Goal: Information Seeking & Learning: Understand process/instructions

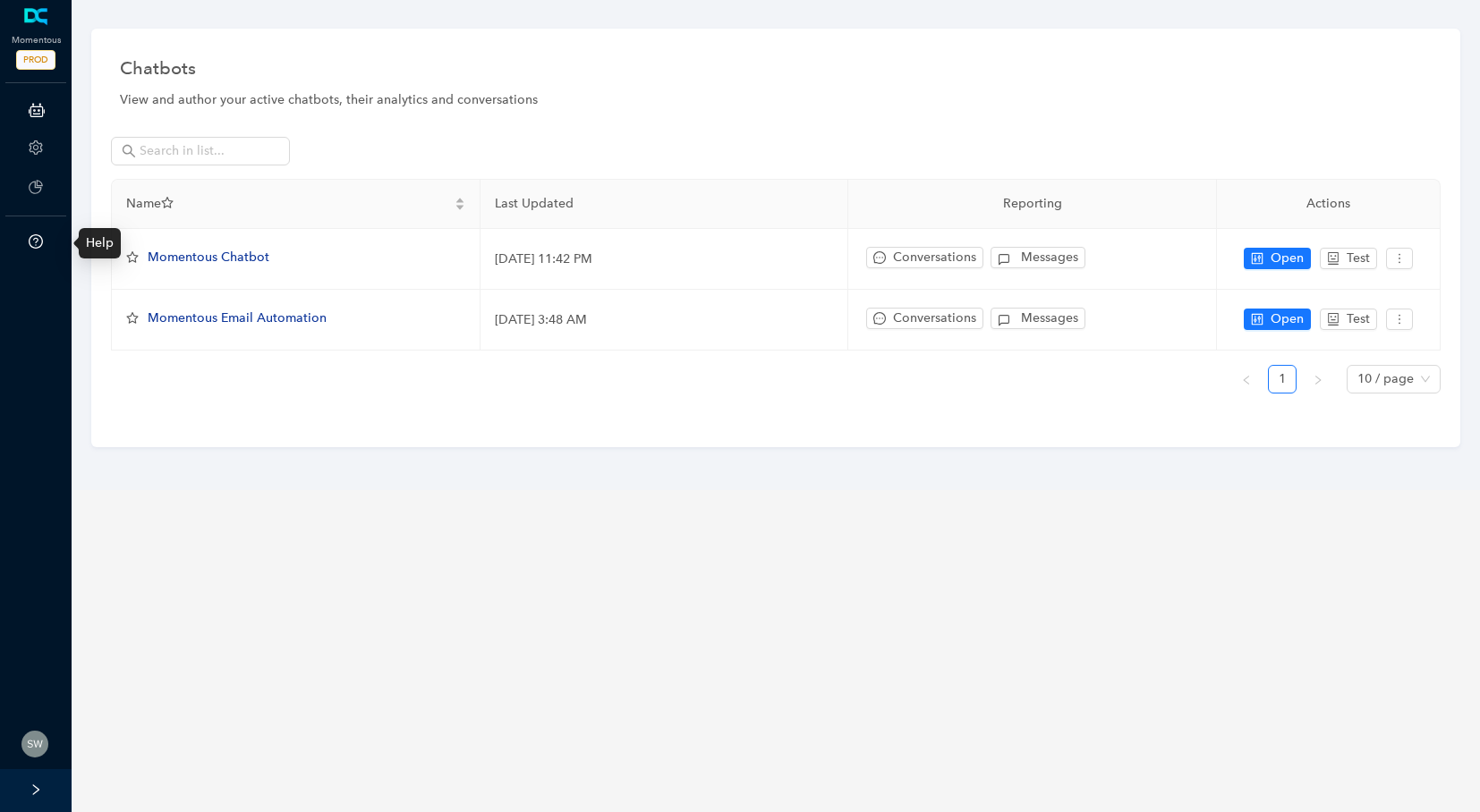
click at [41, 238] on icon "question-circle" at bounding box center [35, 241] width 14 height 14
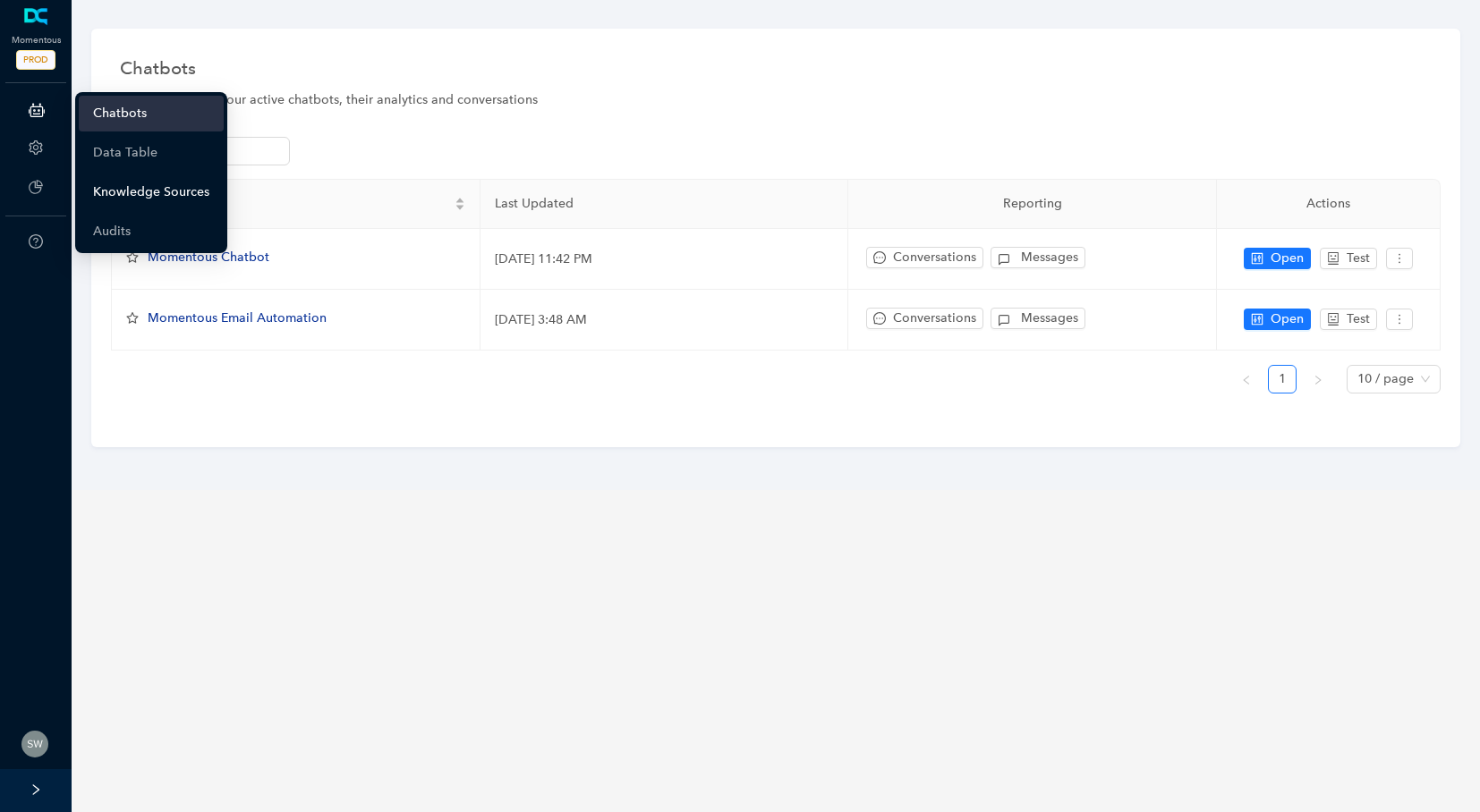
click at [130, 192] on link "Knowledge Sources" at bounding box center [151, 193] width 116 height 36
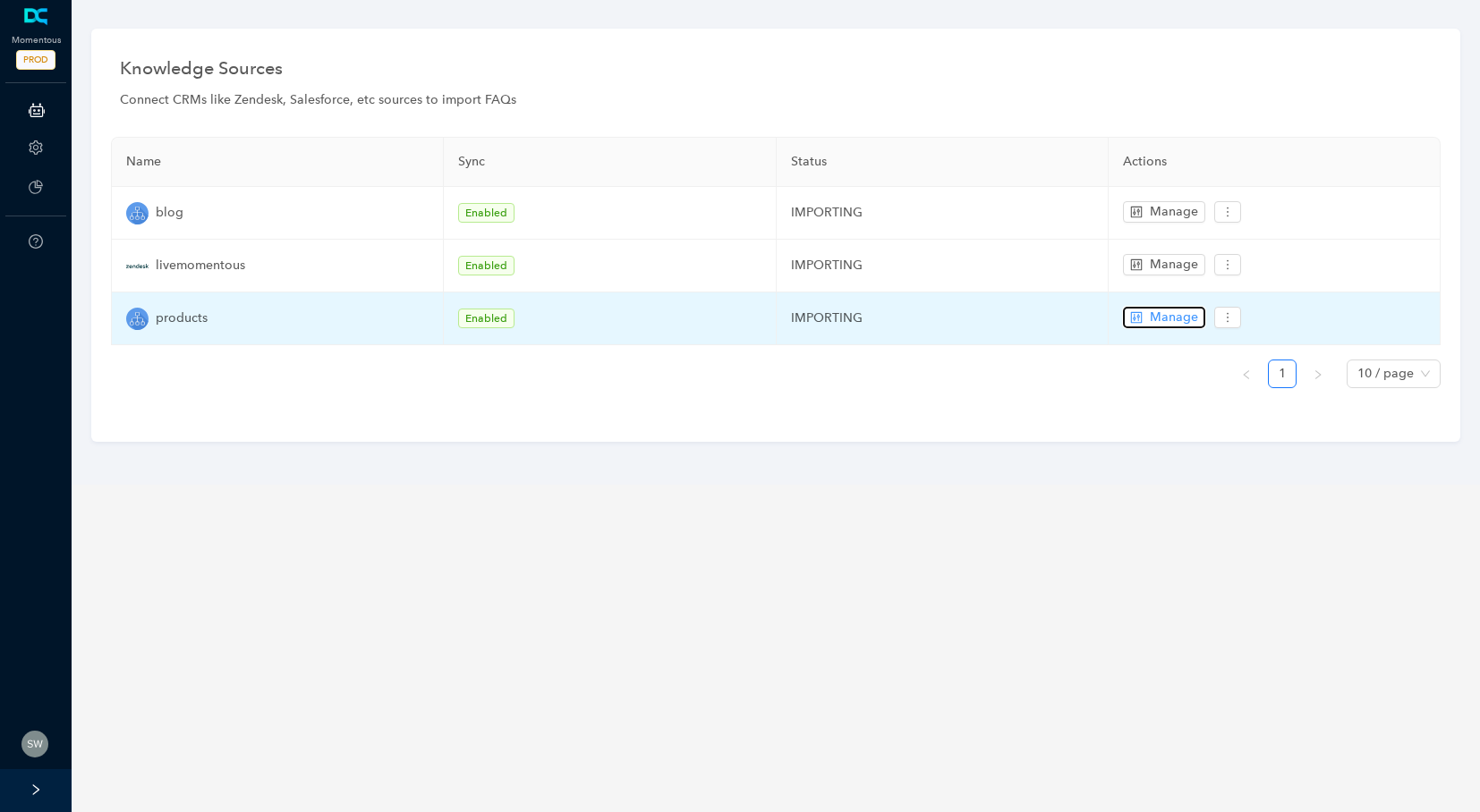
click at [1136, 315] on icon "control" at bounding box center [1136, 317] width 12 height 12
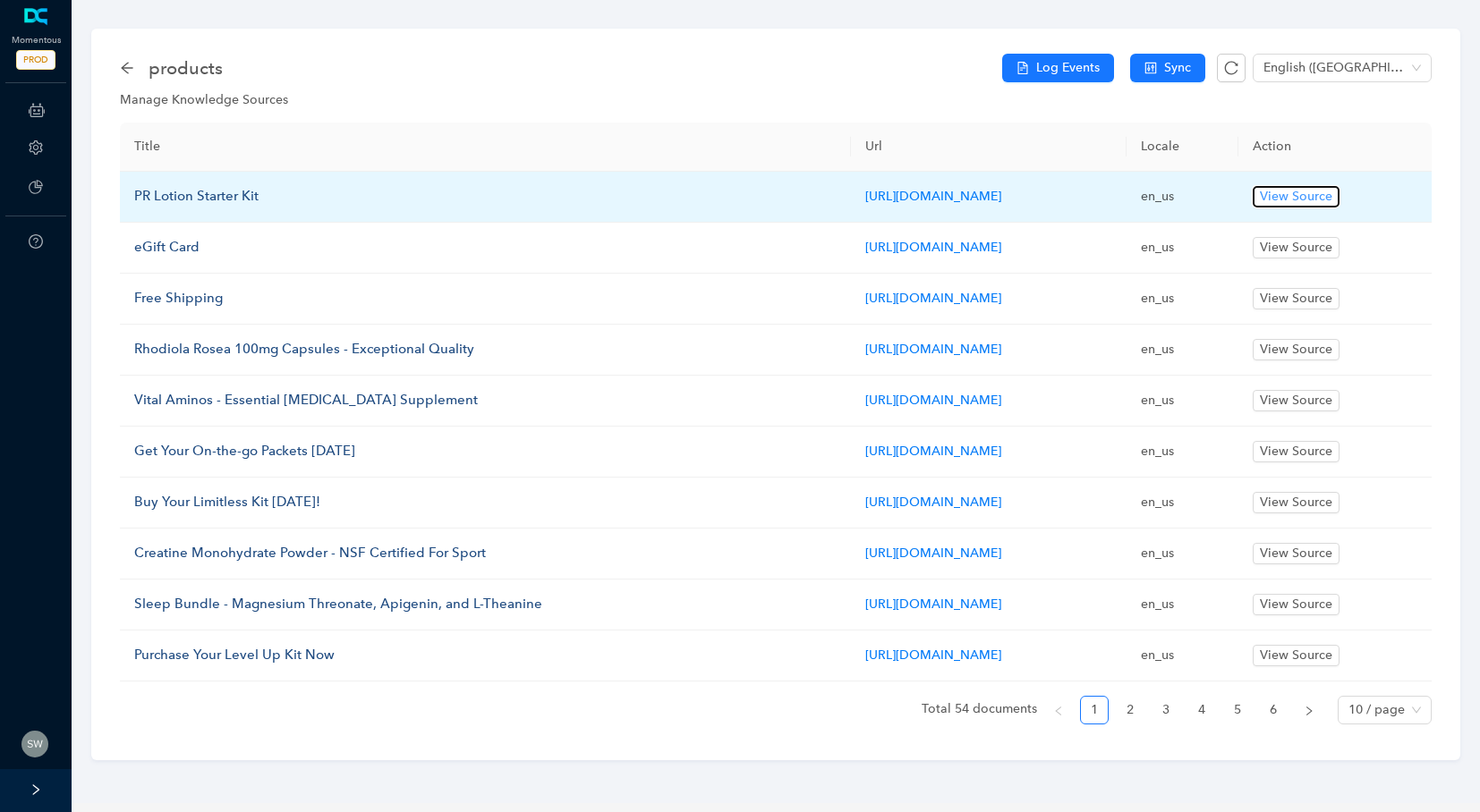
click at [1333, 192] on span "View Source" at bounding box center [1297, 197] width 72 height 20
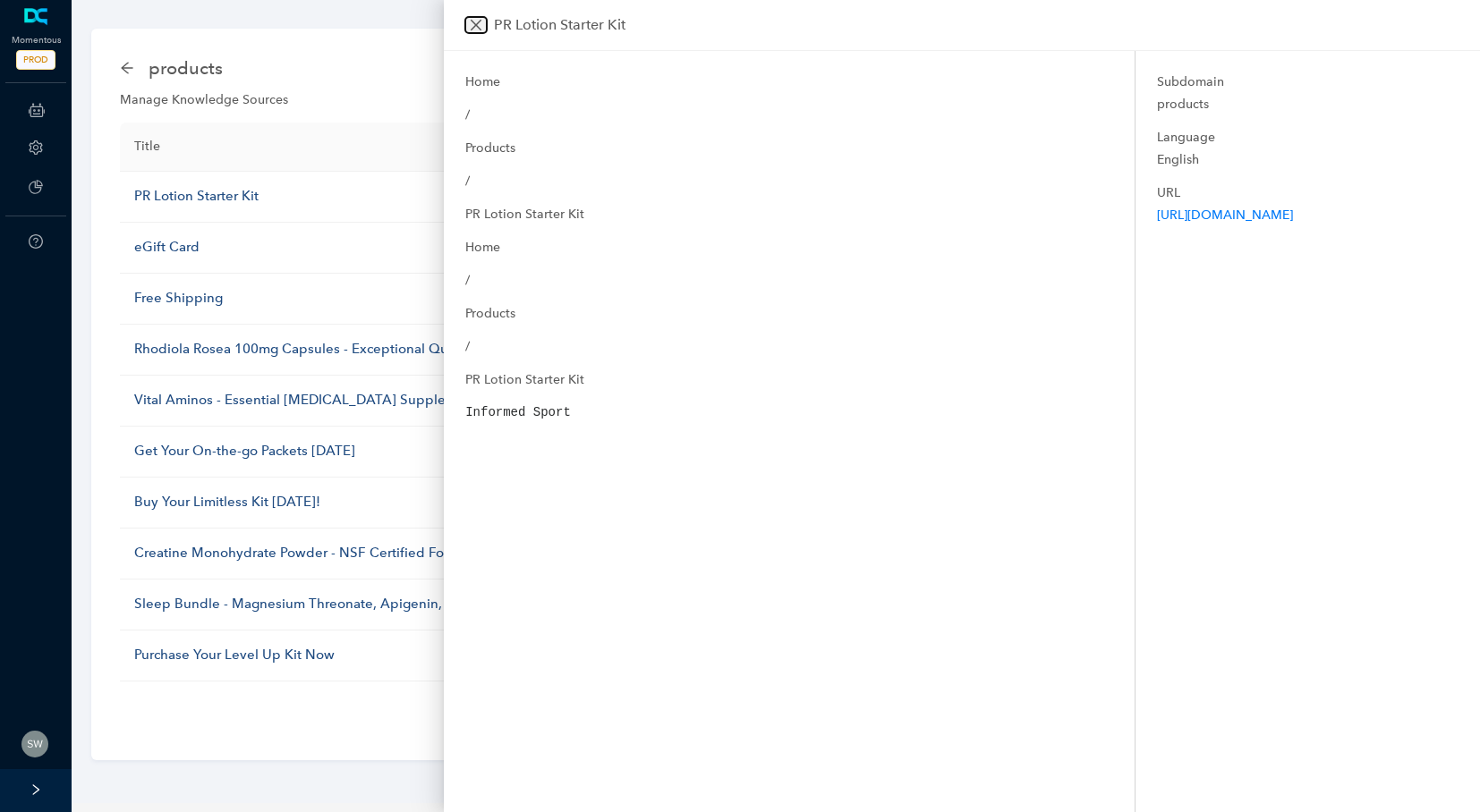
click at [472, 26] on icon "close" at bounding box center [476, 25] width 14 height 14
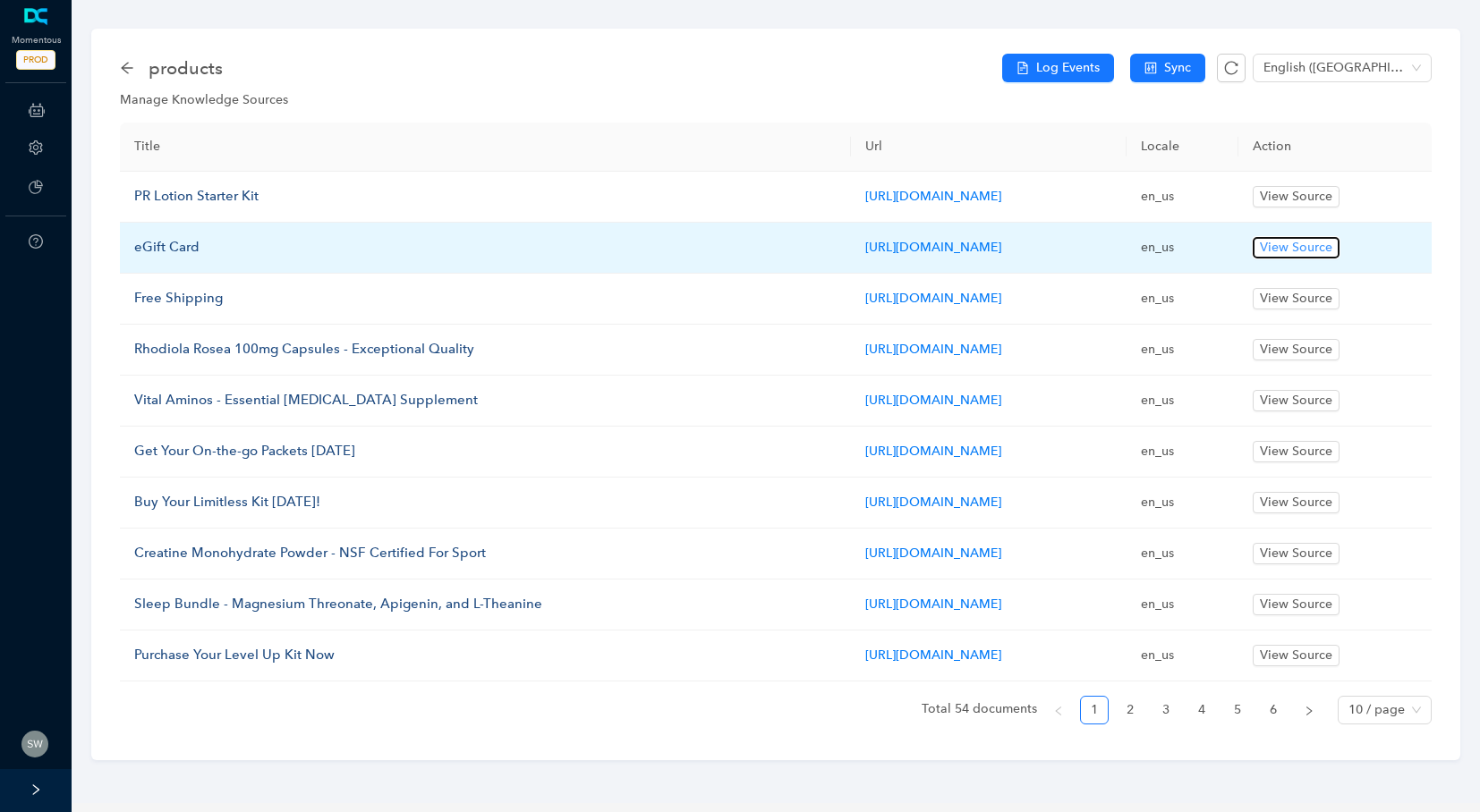
click at [1333, 249] on span "View Source" at bounding box center [1297, 248] width 72 height 20
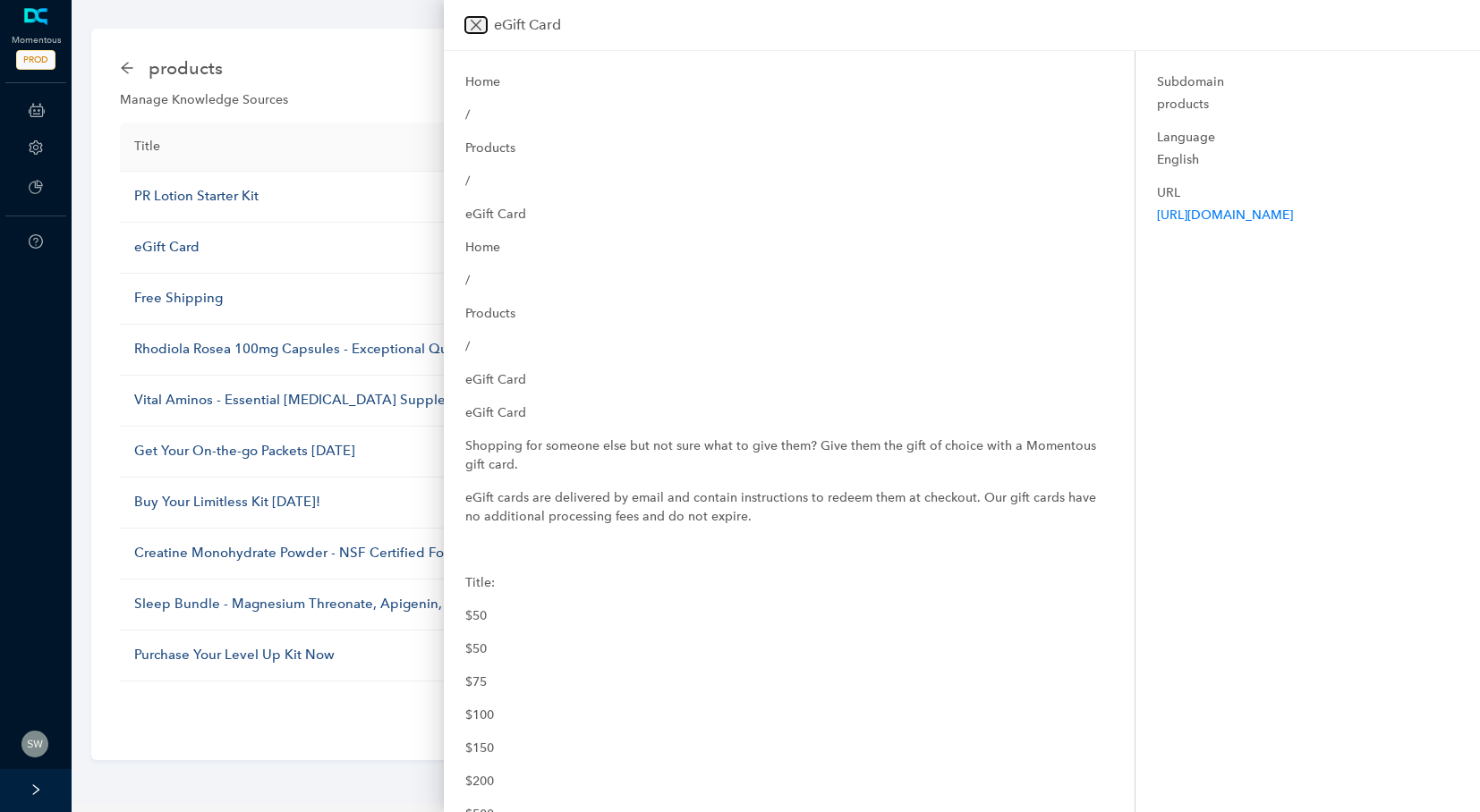
click at [469, 23] on icon "close" at bounding box center [476, 25] width 14 height 14
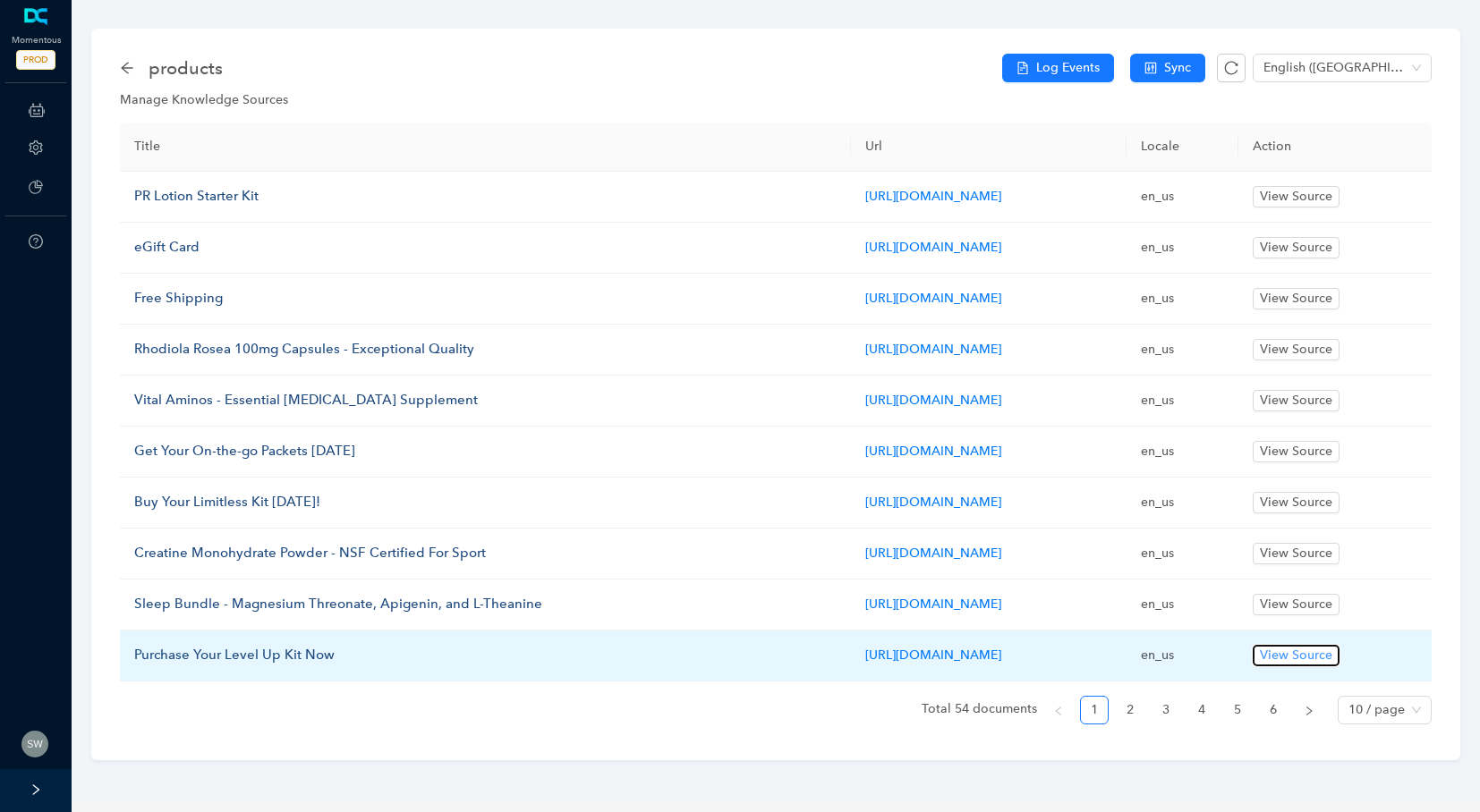
click at [1333, 657] on span "View Source" at bounding box center [1297, 655] width 72 height 20
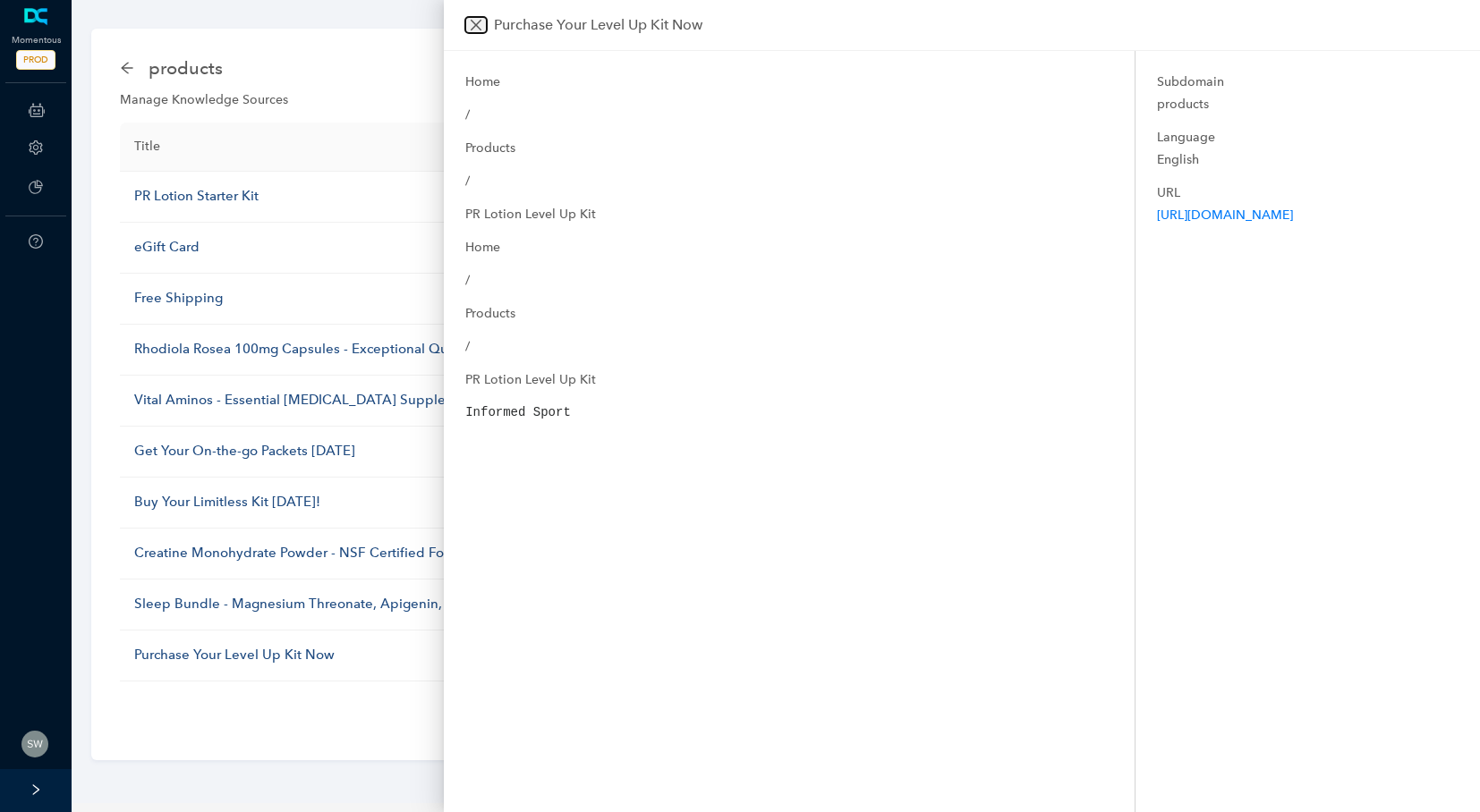
click at [477, 17] on button "Close" at bounding box center [476, 25] width 22 height 16
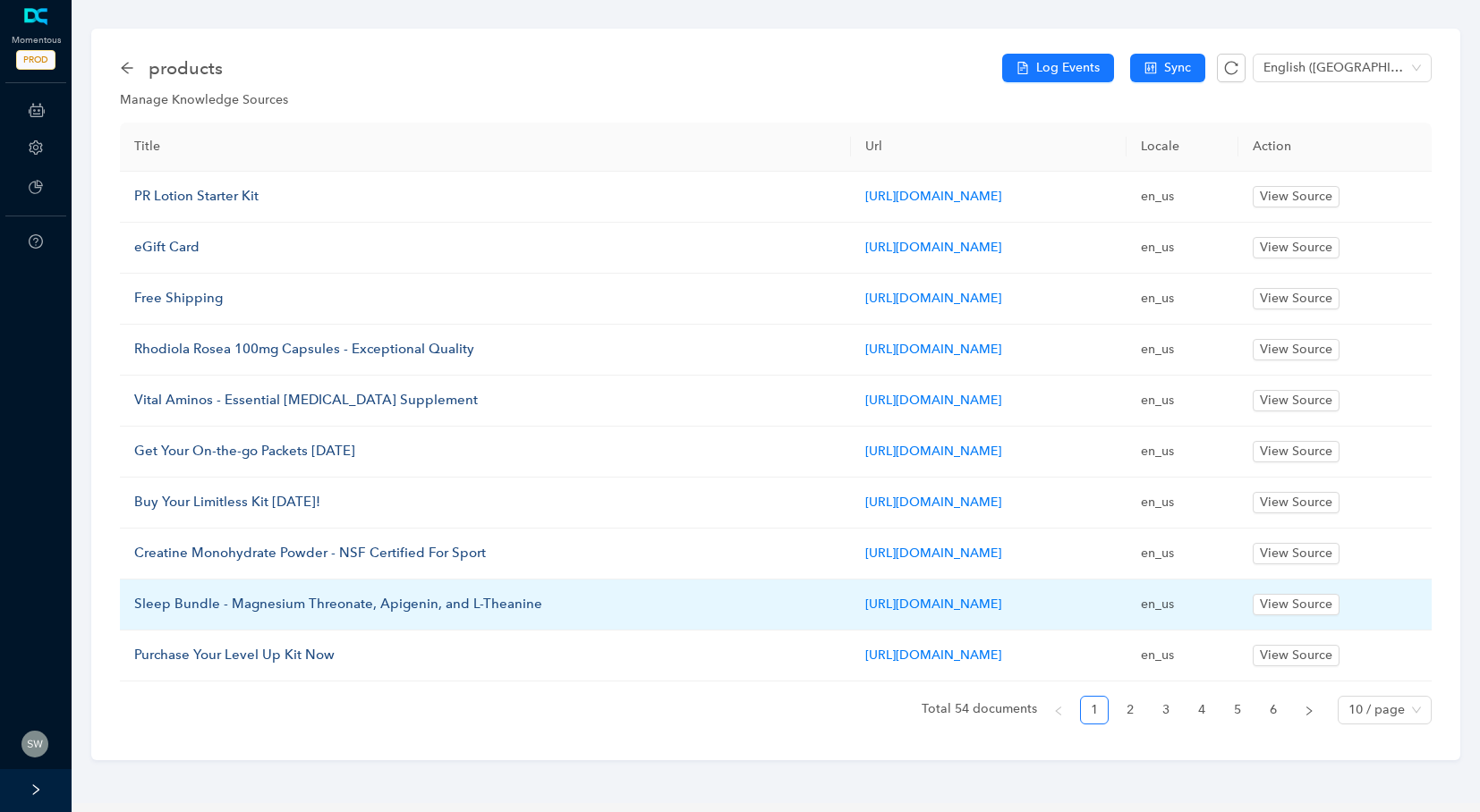
click at [1374, 594] on td "View Source" at bounding box center [1336, 606] width 194 height 51
click at [1333, 600] on span "View Source" at bounding box center [1297, 605] width 72 height 20
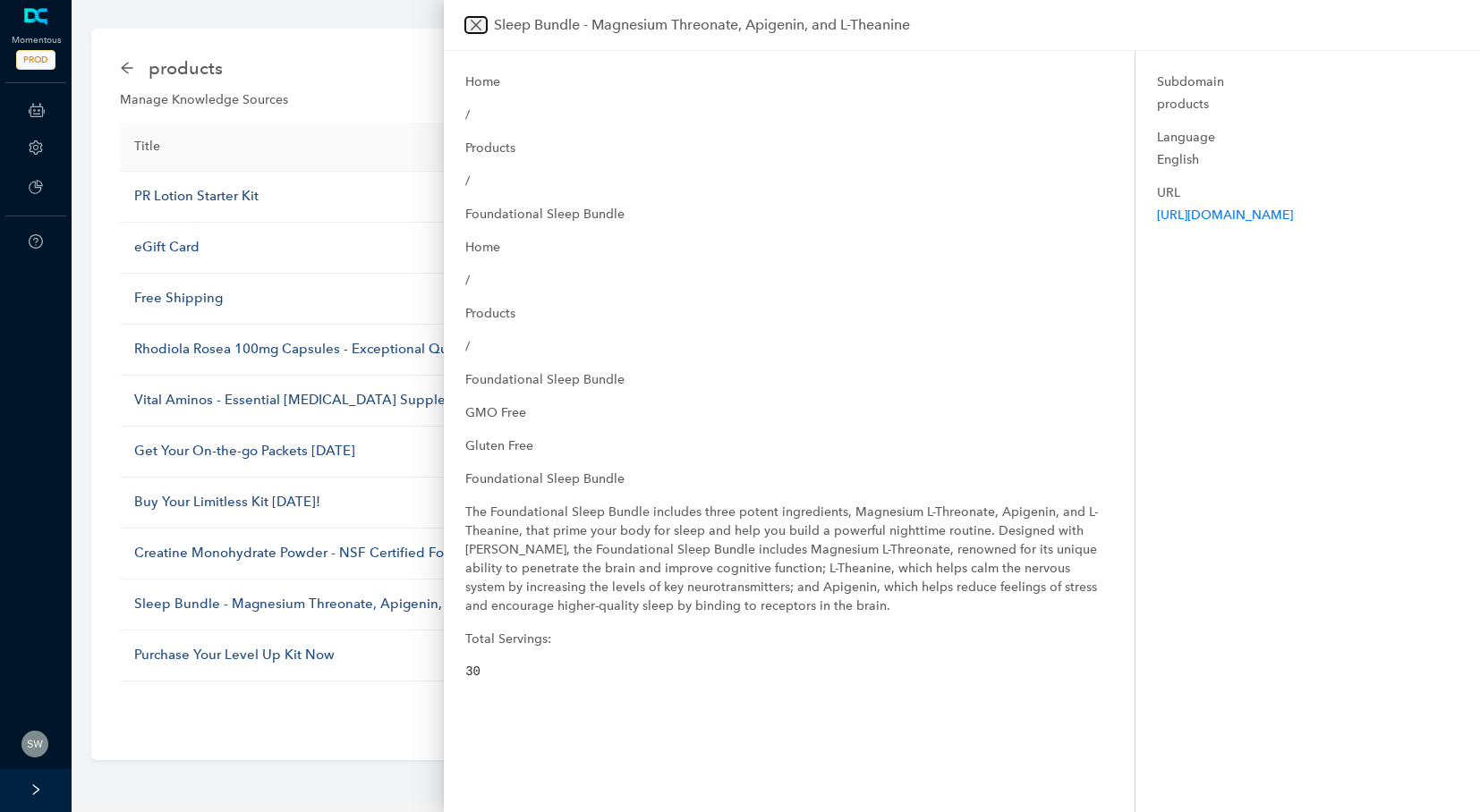
click at [476, 23] on icon "close" at bounding box center [476, 25] width 10 height 10
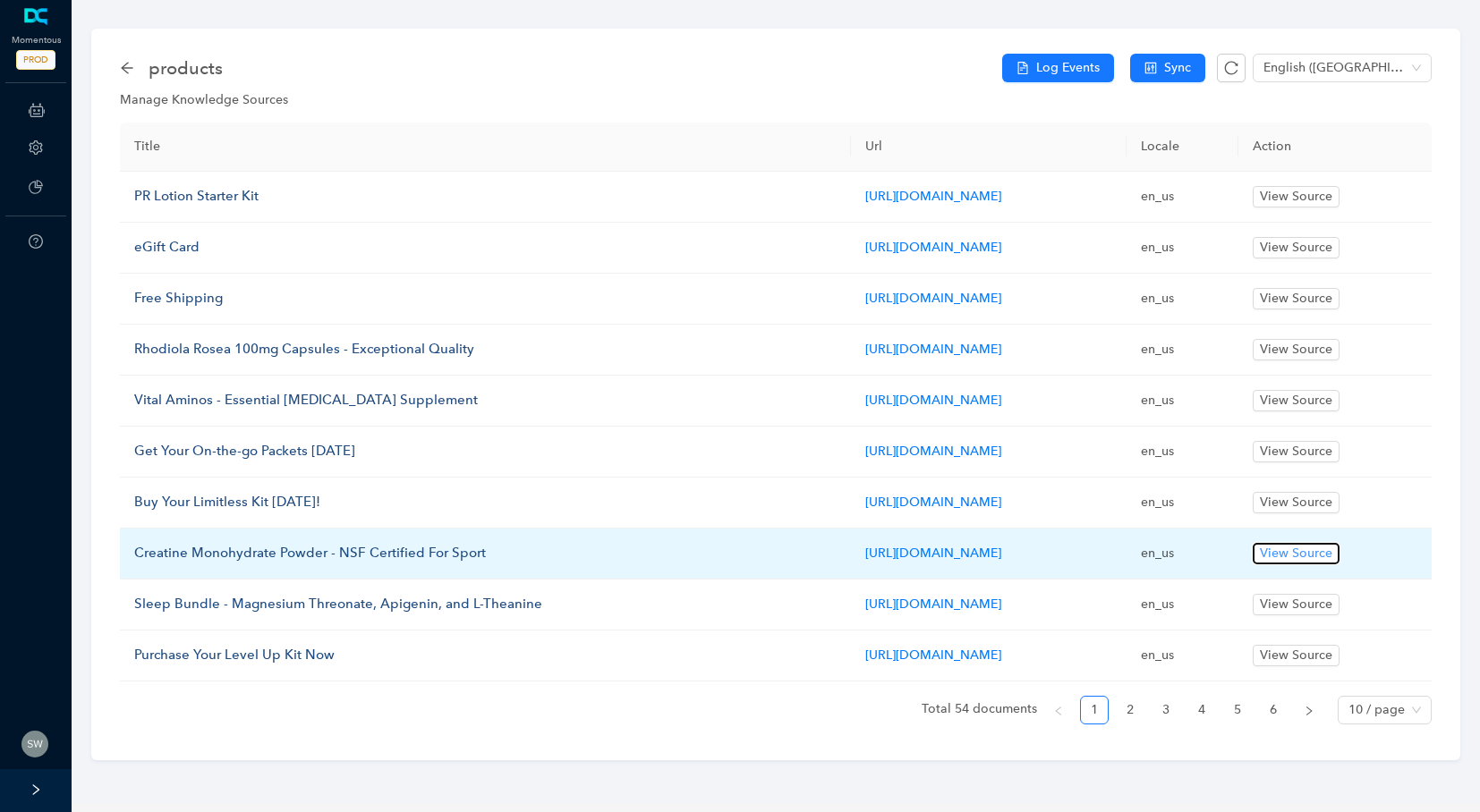
click at [1333, 552] on span "View Source" at bounding box center [1297, 554] width 72 height 20
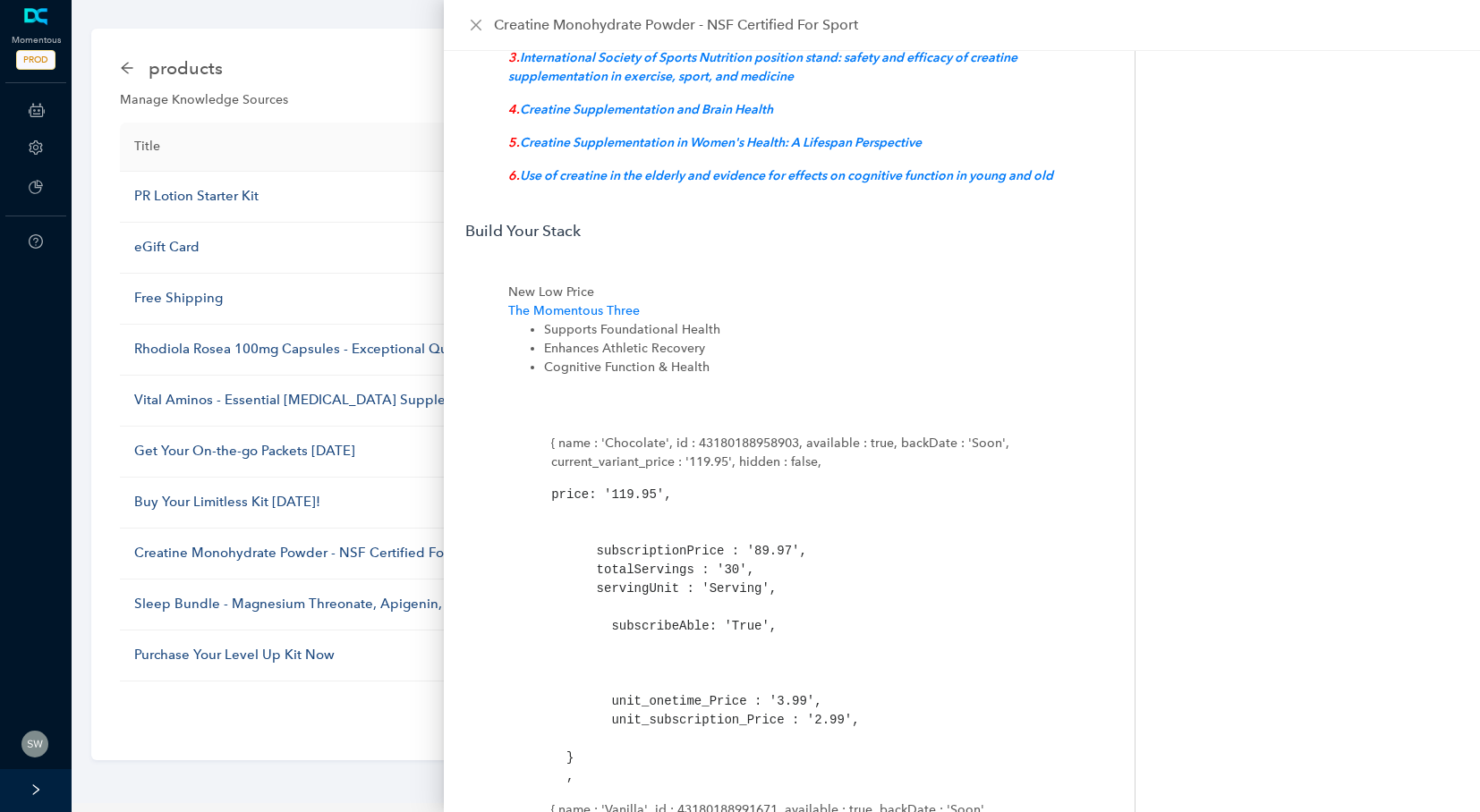
scroll to position [7106, 0]
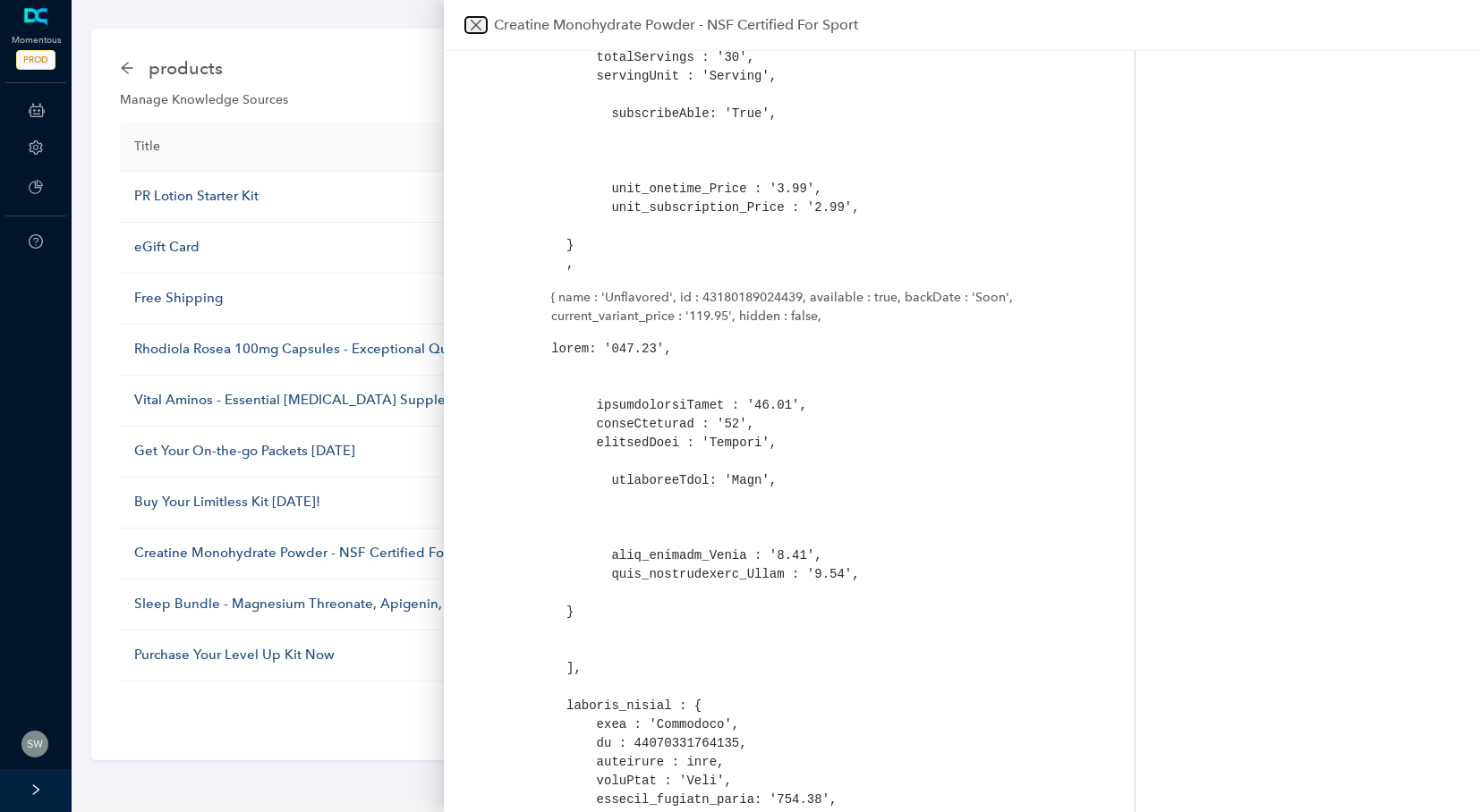
click at [484, 25] on button "Close" at bounding box center [476, 25] width 22 height 16
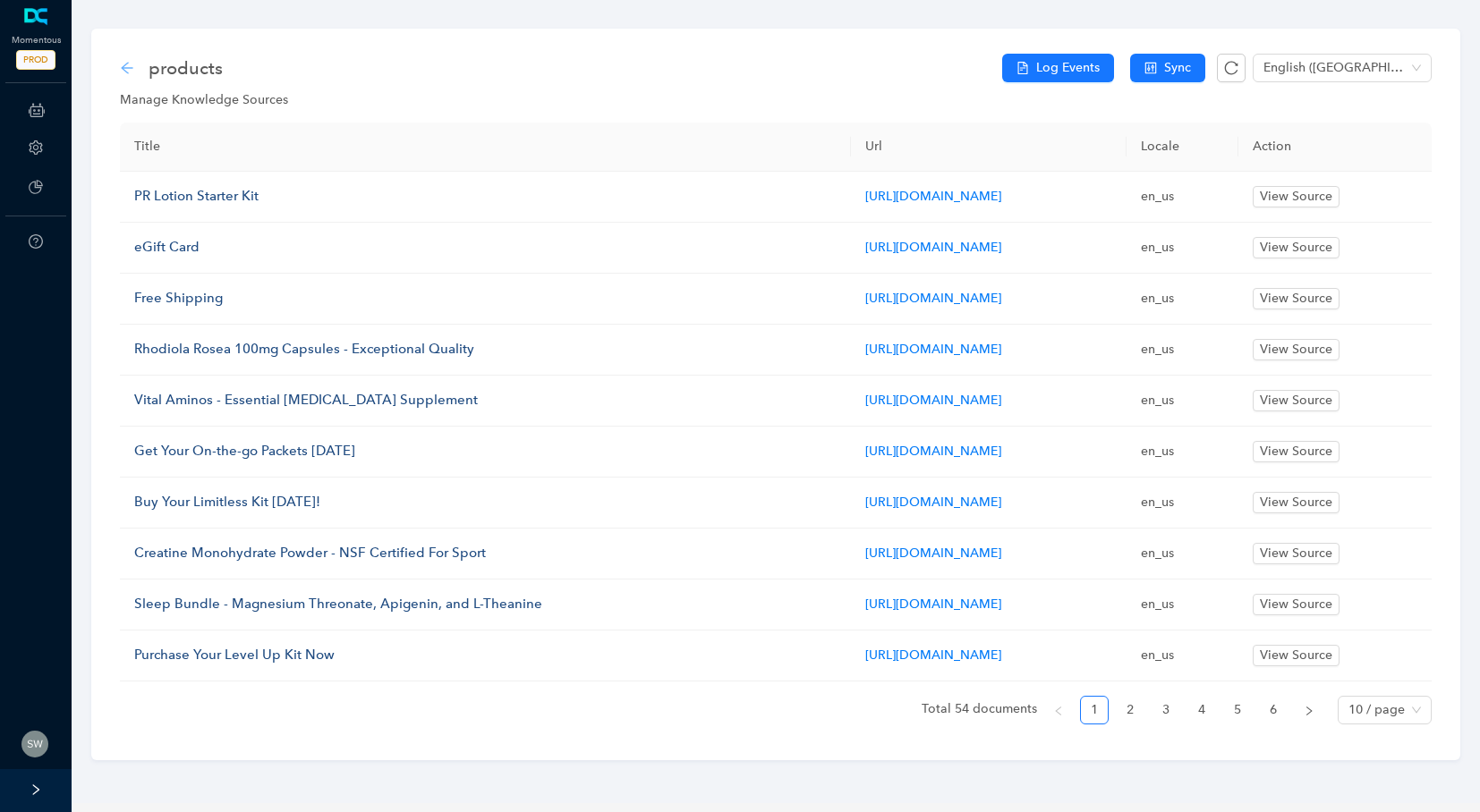
click at [131, 65] on icon "arrow-left" at bounding box center [126, 67] width 14 height 14
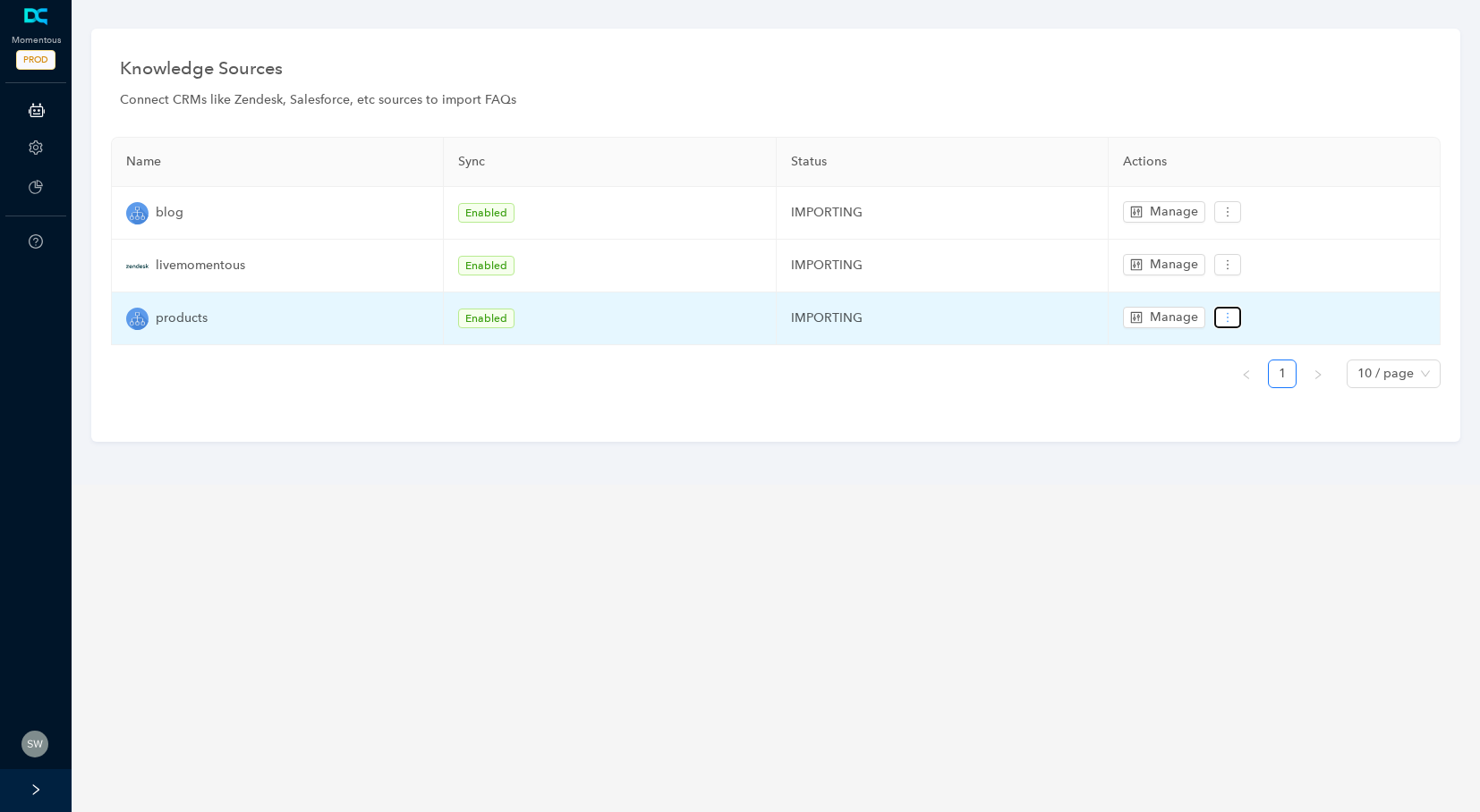
click at [1234, 319] on button "button" at bounding box center [1228, 317] width 27 height 22
click at [1238, 345] on icon "edit" at bounding box center [1235, 349] width 11 height 11
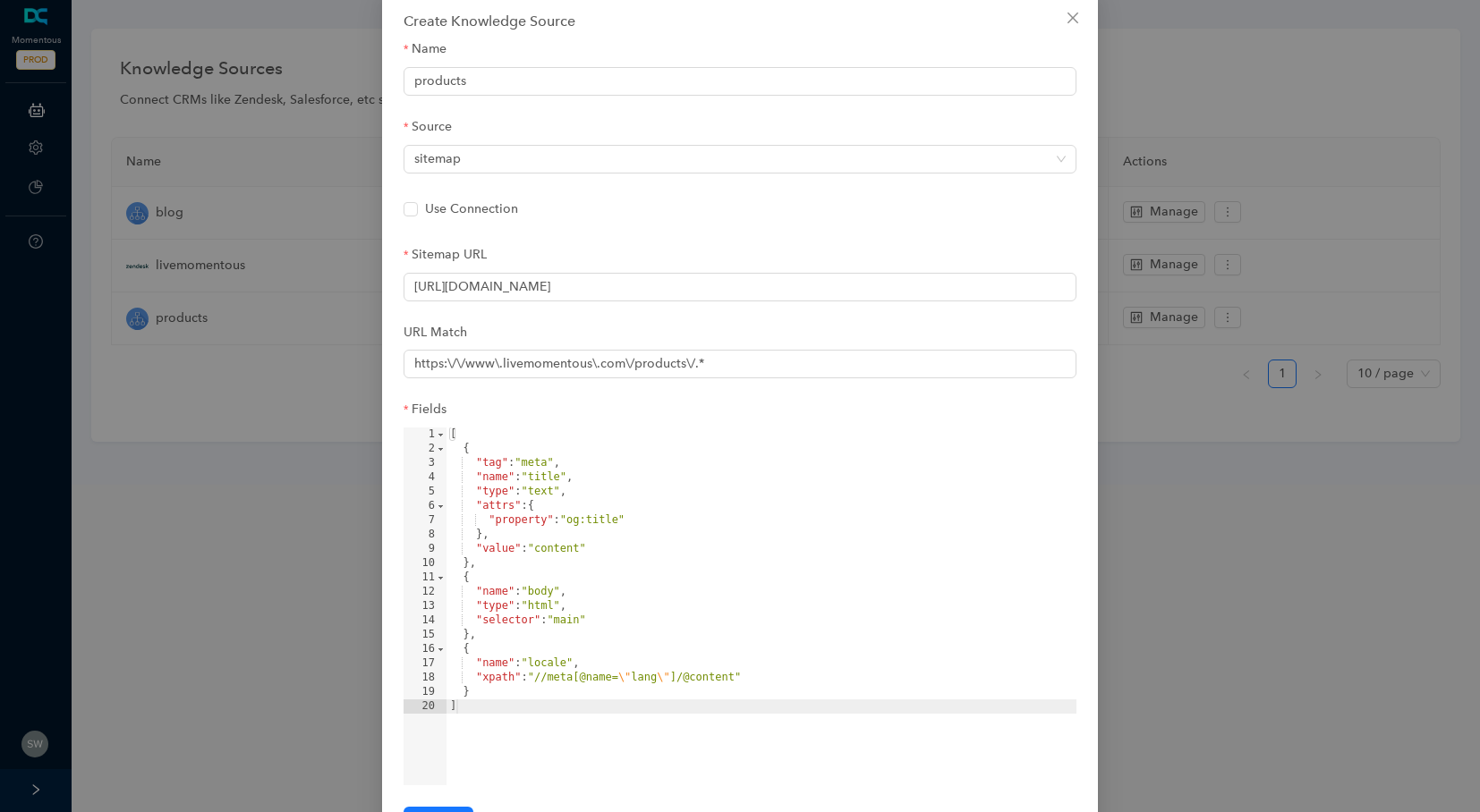
scroll to position [101, 0]
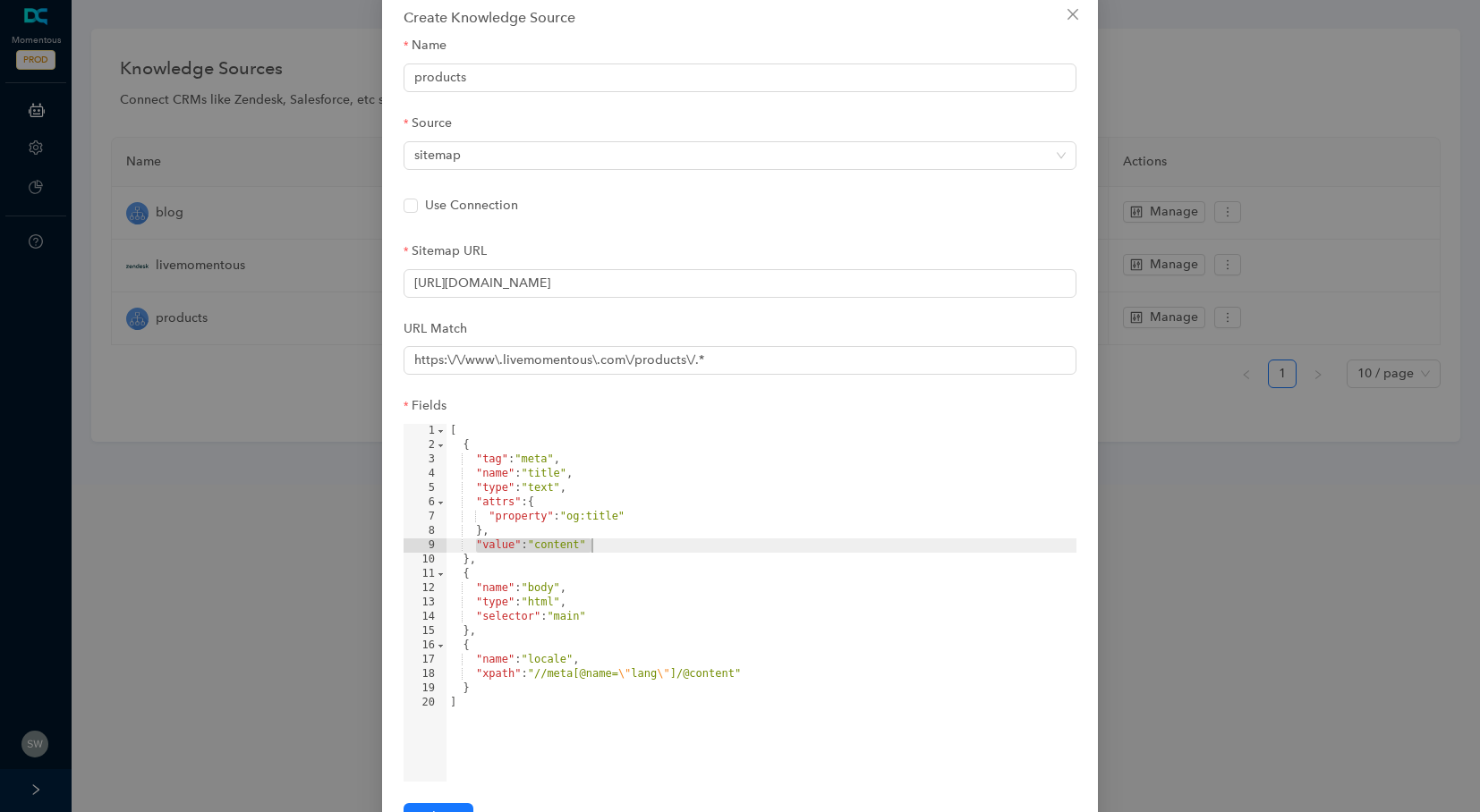
drag, startPoint x: 473, startPoint y: 545, endPoint x: 602, endPoint y: 537, distance: 129.2
click at [602, 537] on div "[ { "tag" : "meta" , "name" : "title" , "type" : "text" , "attrs" : { "property…" at bounding box center [761, 617] width 630 height 387
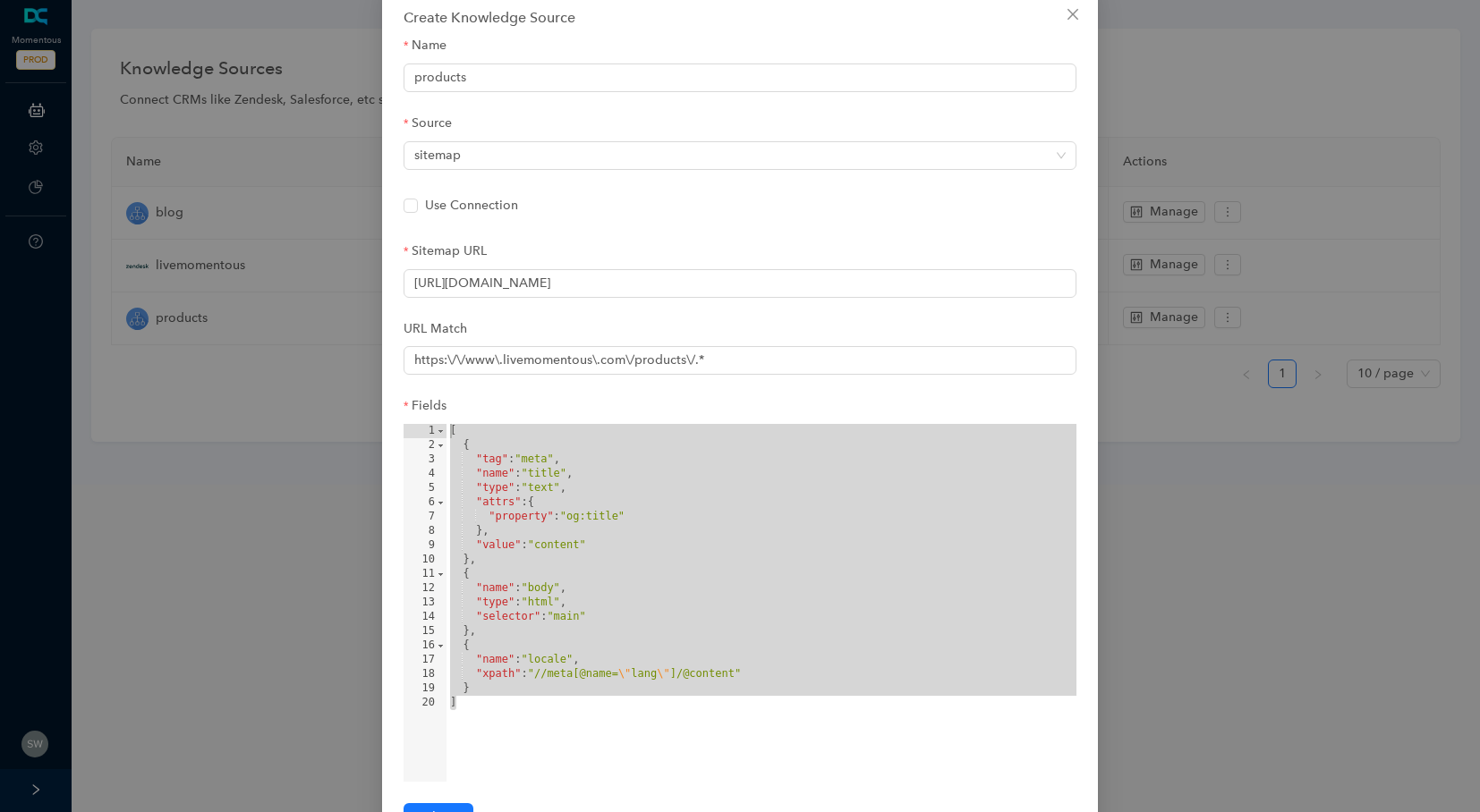
drag, startPoint x: 502, startPoint y: 698, endPoint x: 447, endPoint y: 425, distance: 278.5
click at [447, 425] on div "[ { "tag" : "meta" , "name" : "title" , "type" : "text" , "attrs" : { "property…" at bounding box center [761, 617] width 630 height 387
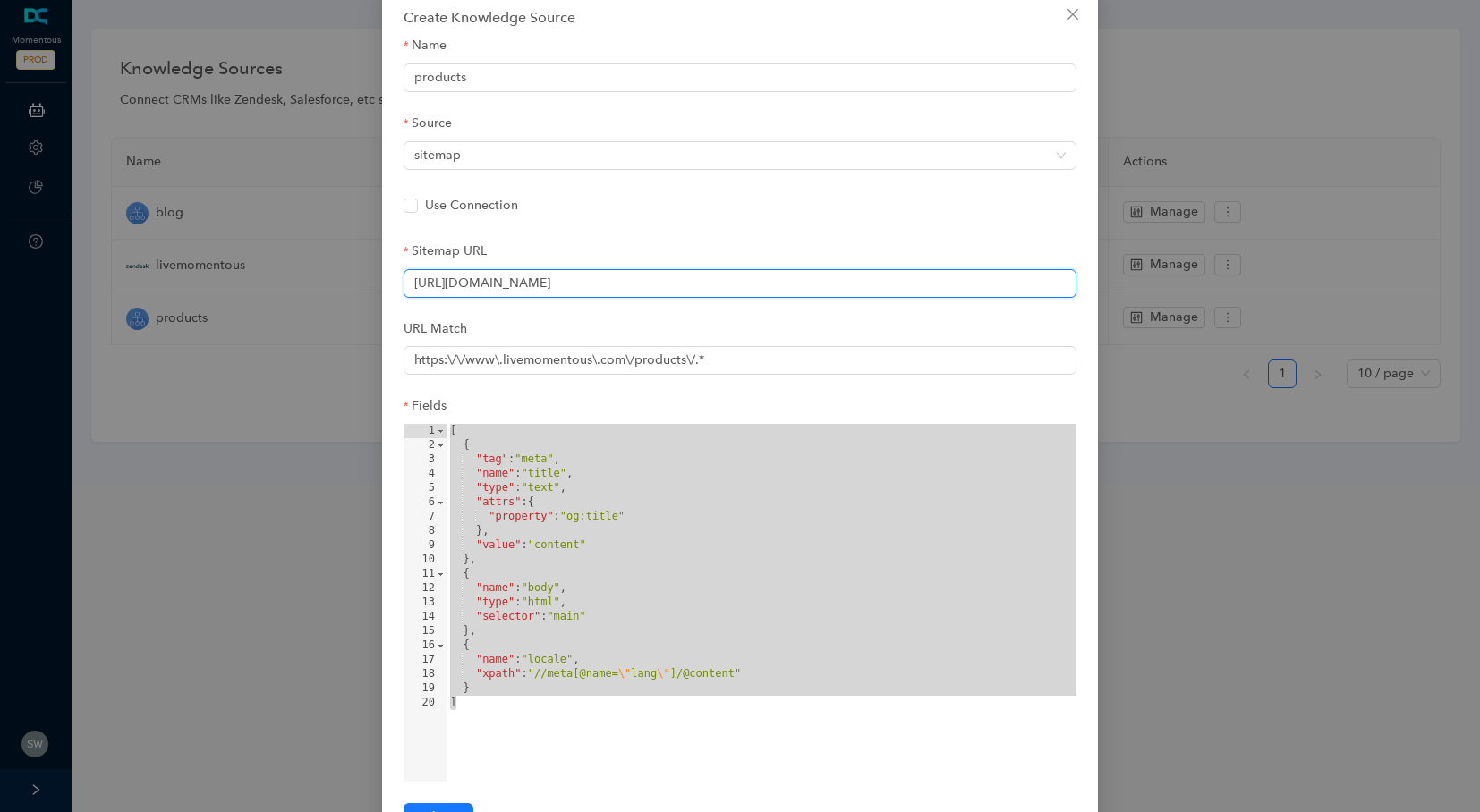
drag, startPoint x: 609, startPoint y: 280, endPoint x: 387, endPoint y: 271, distance: 222.2
click at [387, 271] on div "Create Knowledge Source Name products Source sitemap Use Connection Sitemap URL…" at bounding box center [740, 430] width 716 height 882
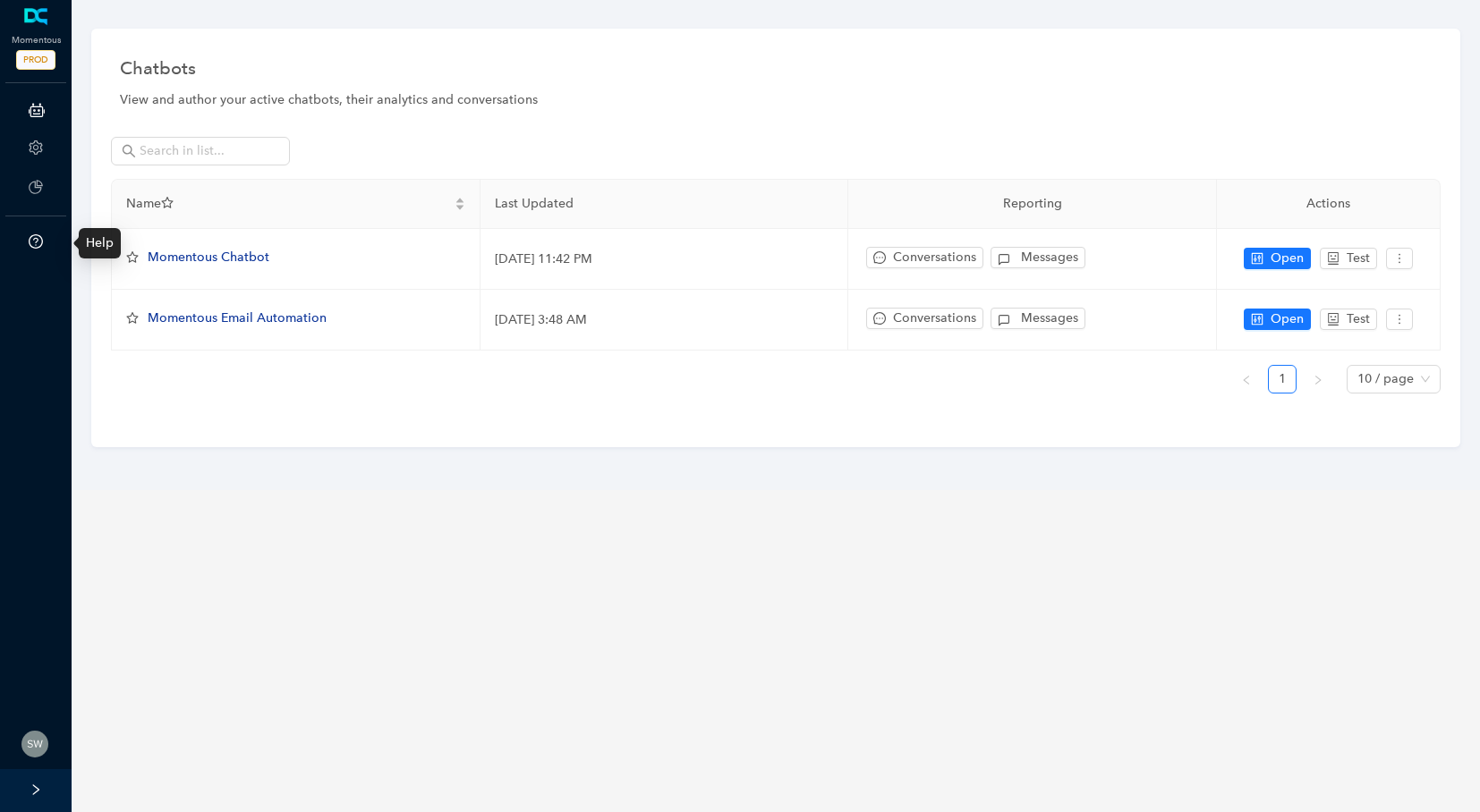
click at [46, 237] on li "Help" at bounding box center [36, 243] width 65 height 36
